Goal: Find specific page/section: Find specific page/section

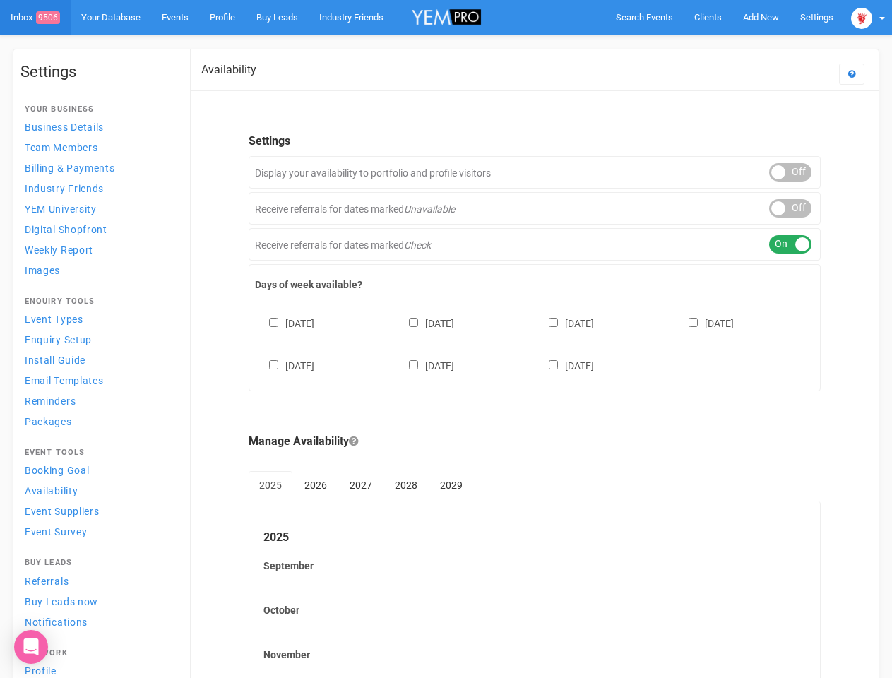
click at [445, 339] on div "[DATE] [DATE] [DATE] [DATE] [DATE] [DATE] [DATE]" at bounding box center [534, 337] width 559 height 85
click at [644, 17] on span "Search Events" at bounding box center [644, 17] width 57 height 11
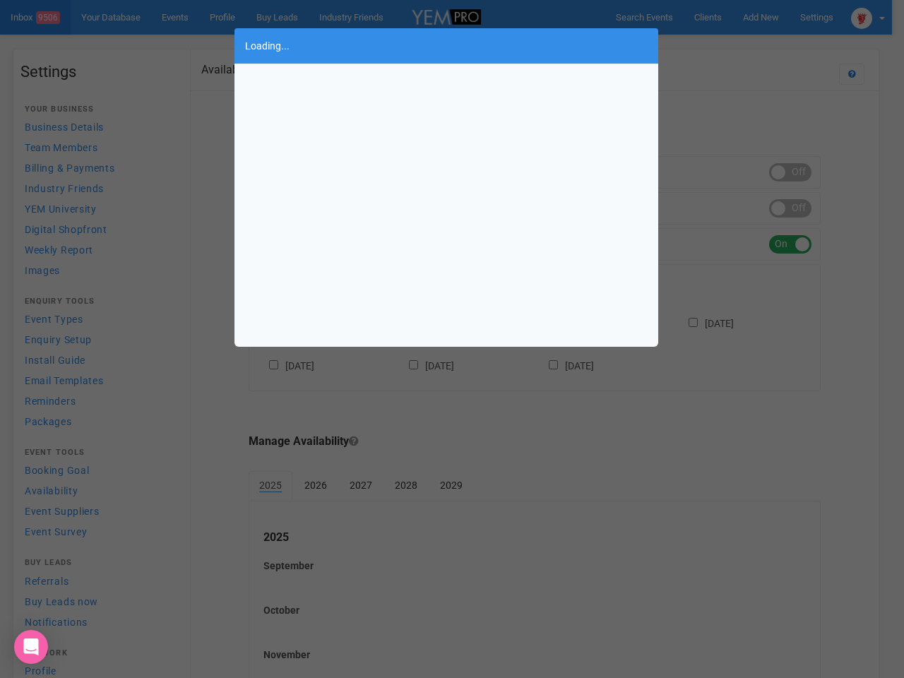
click at [760, 17] on div "Loading..." at bounding box center [452, 339] width 904 height 678
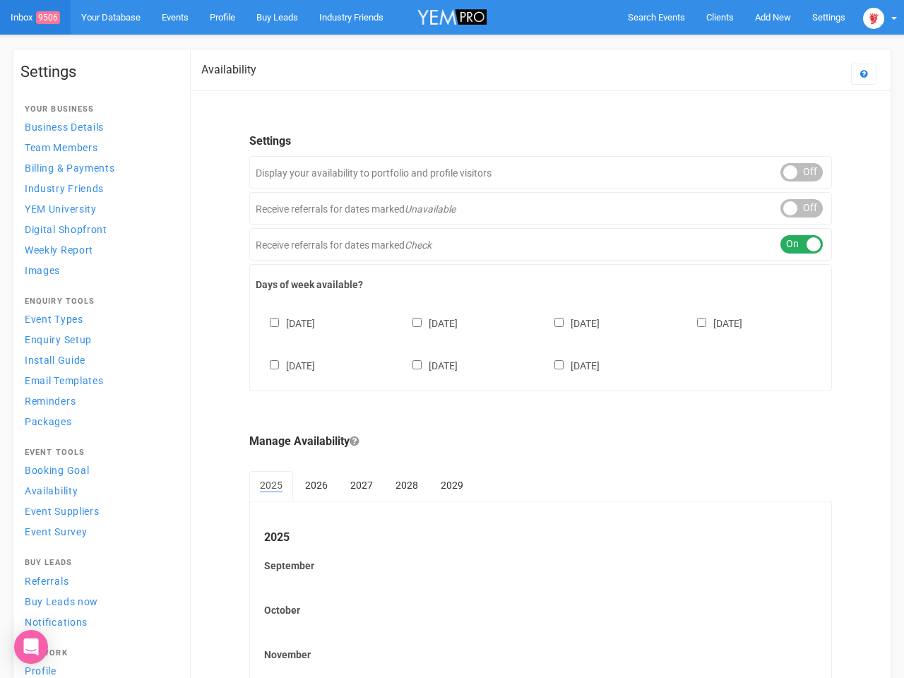
click at [728, 45] on body "Search Events Clients Add New New Client New Event New Enquiry Settings [GEOGRA…" at bounding box center [452, 408] width 904 height 817
click at [868, 17] on img at bounding box center [873, 18] width 21 height 21
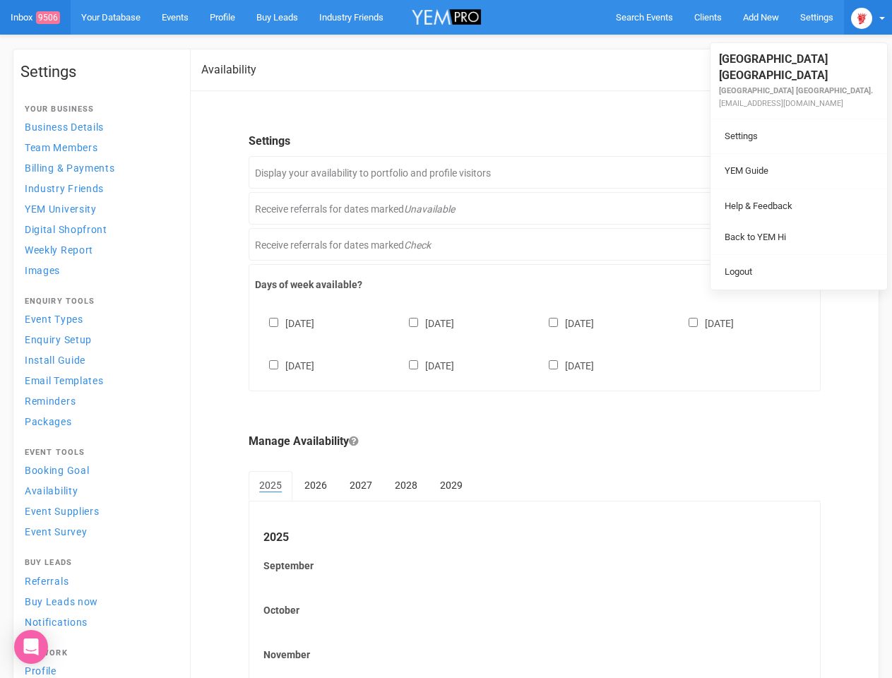
click at [790, 188] on li at bounding box center [798, 188] width 176 height 1
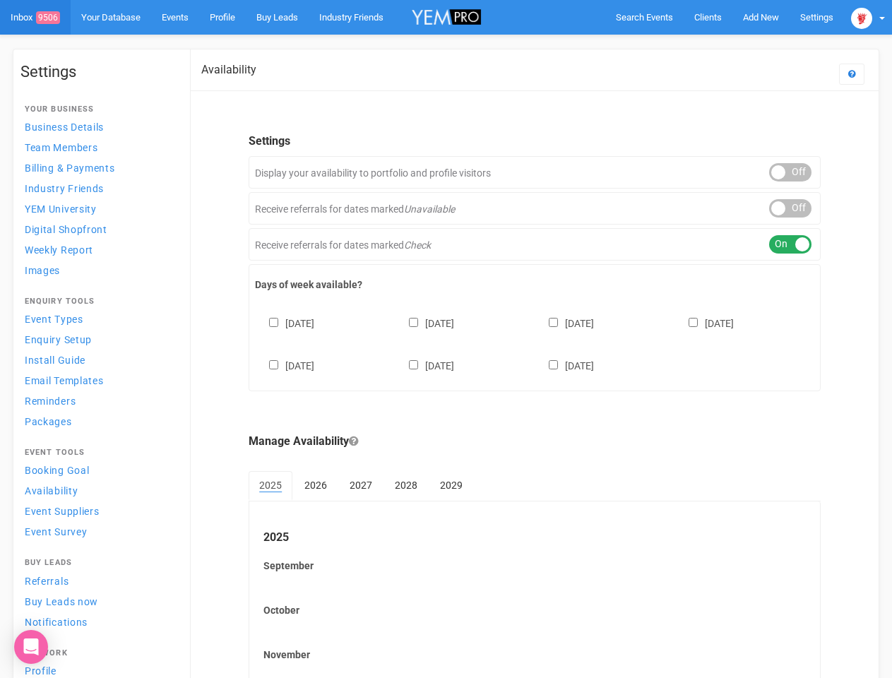
click at [790, 208] on body "Search Events Clients Add New New Client New Event New Enquiry Settings [GEOGRA…" at bounding box center [446, 408] width 892 height 817
click at [790, 244] on div "ON OFF" at bounding box center [790, 244] width 42 height 18
click at [534, 342] on div "[DATE] [DATE] [DATE] [DATE] [DATE] [DATE] [DATE]" at bounding box center [534, 337] width 559 height 85
